Goal: Navigation & Orientation: Find specific page/section

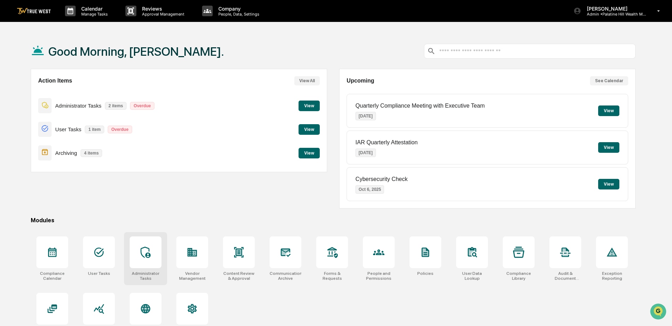
click at [141, 256] on icon at bounding box center [145, 252] width 11 height 11
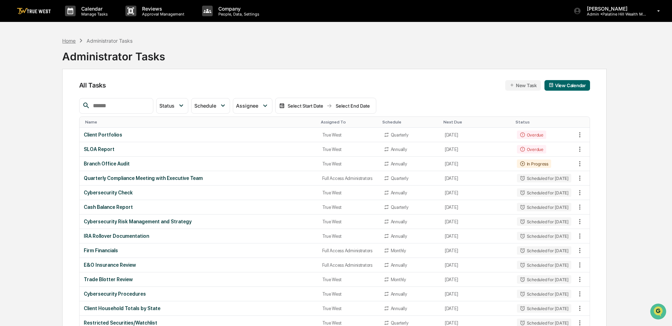
click at [69, 40] on div "Home" at bounding box center [68, 41] width 13 height 6
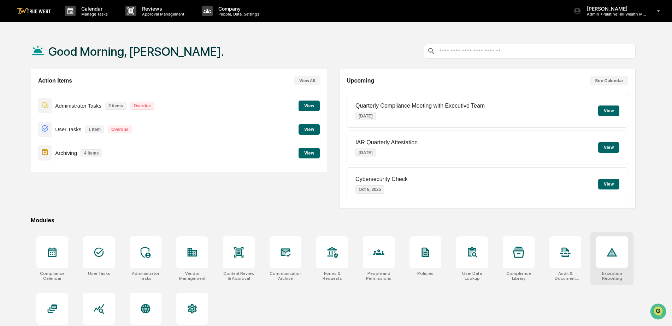
click at [613, 256] on icon at bounding box center [612, 252] width 10 height 9
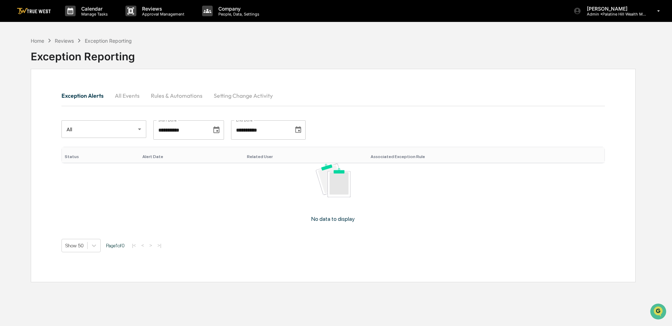
click at [39, 37] on div "Home Reviews Exception Reporting" at bounding box center [81, 41] width 101 height 8
click at [41, 39] on div "Home" at bounding box center [37, 41] width 13 height 6
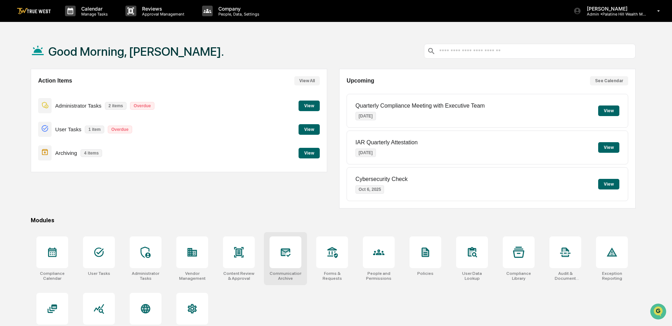
click at [282, 265] on div at bounding box center [286, 253] width 32 height 32
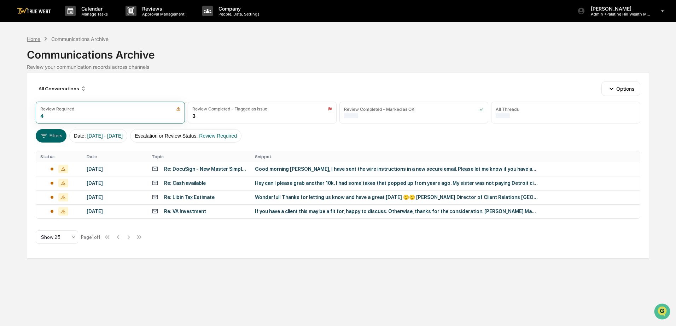
click at [28, 38] on div "Home" at bounding box center [33, 39] width 13 height 6
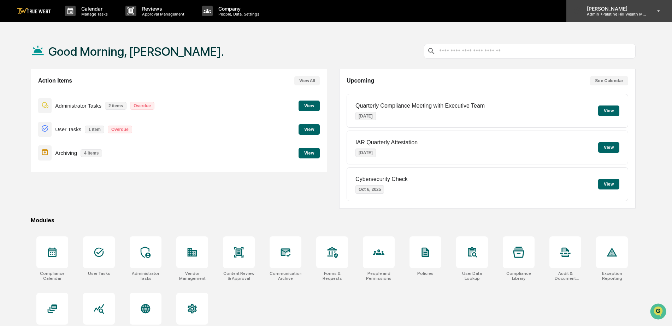
click at [584, 12] on p "Admin • Palatine Hill Wealth Management" at bounding box center [614, 14] width 66 height 5
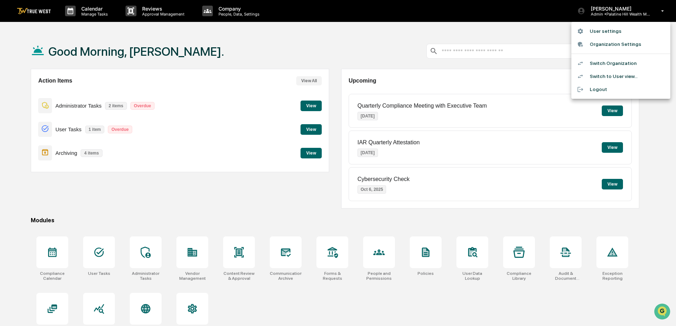
click at [596, 63] on li "Switch Organization" at bounding box center [620, 63] width 99 height 13
